Goal: Navigation & Orientation: Find specific page/section

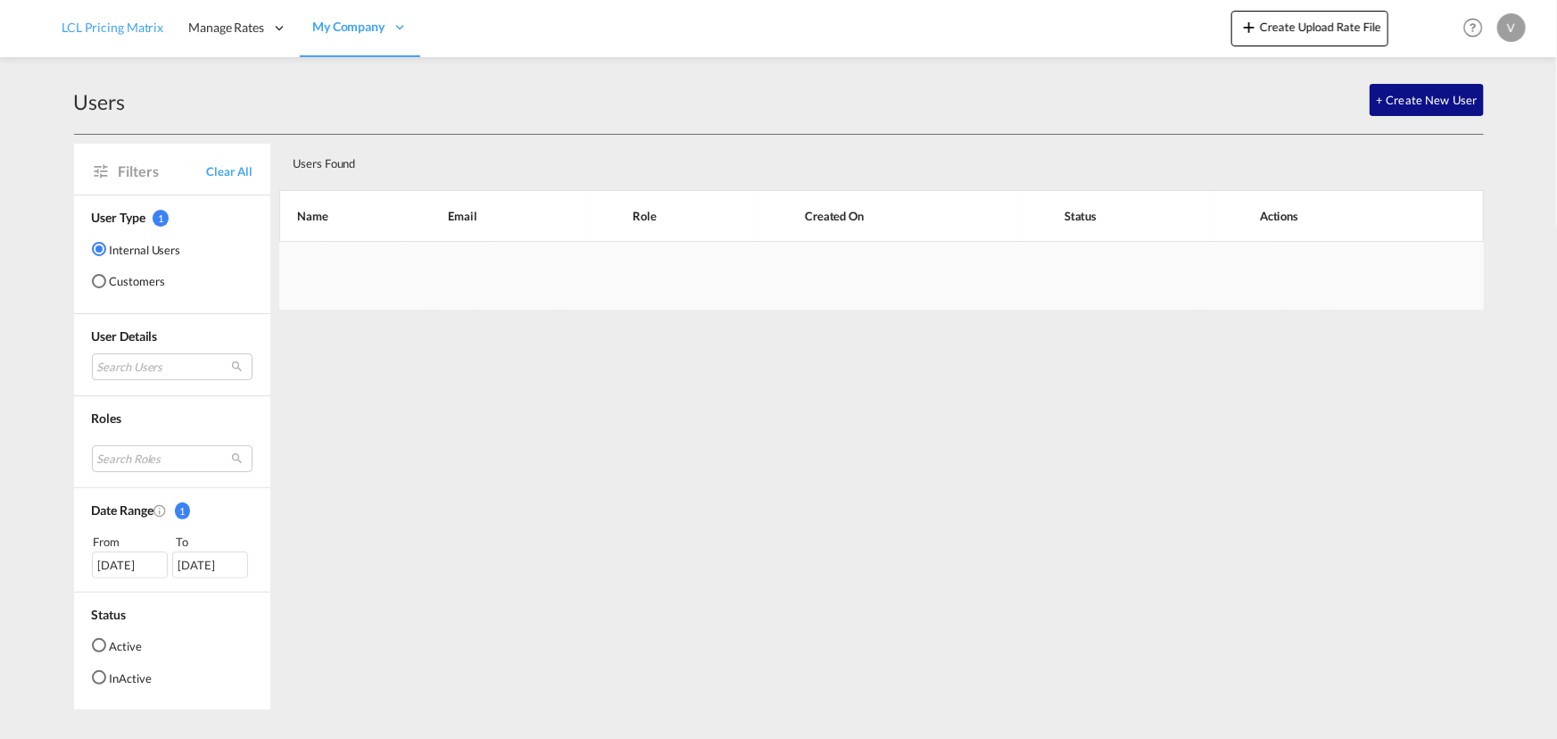
click at [113, 20] on span "LCL Pricing Matrix" at bounding box center [113, 27] width 102 height 15
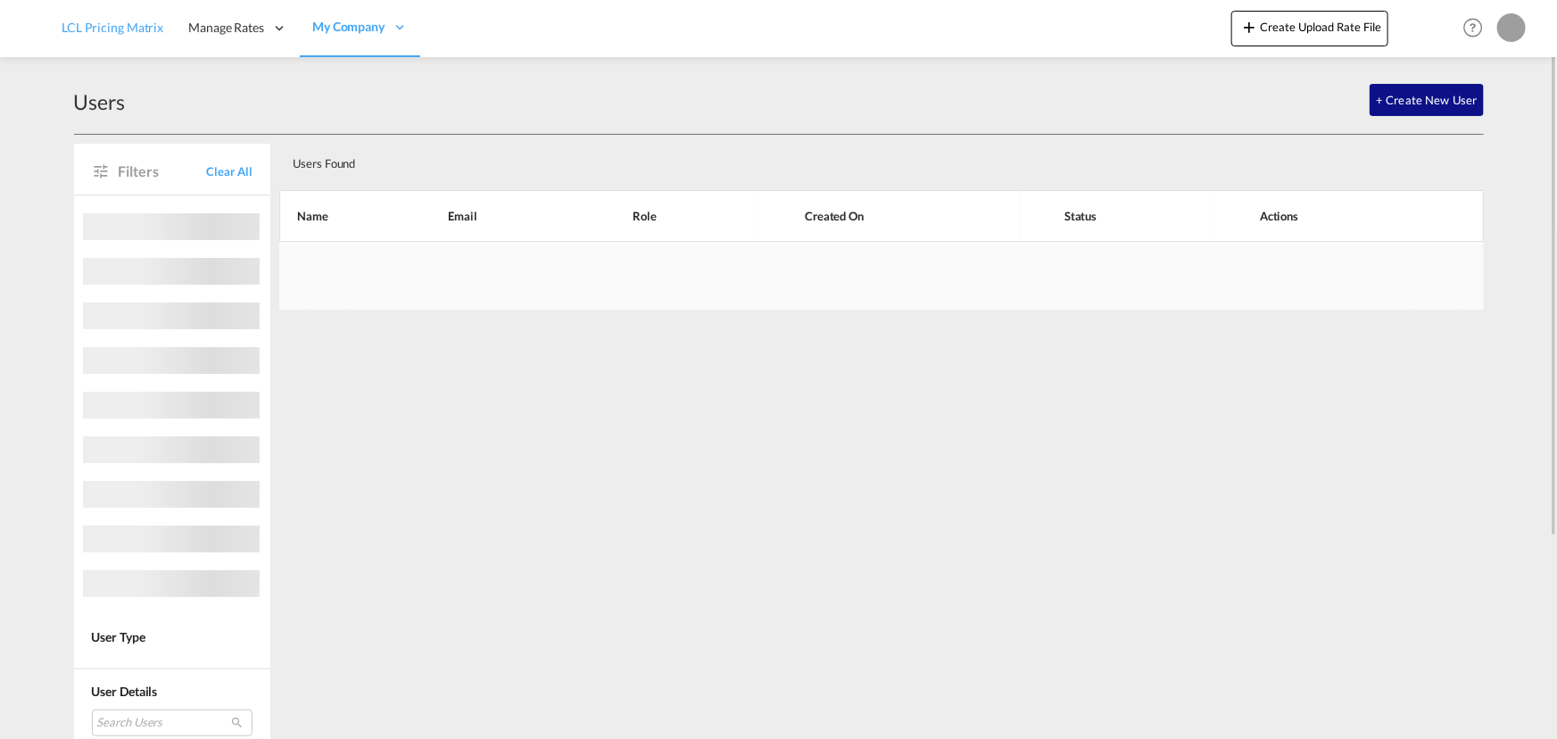
click at [133, 32] on span "LCL Pricing Matrix" at bounding box center [113, 27] width 102 height 15
